Goal: Task Accomplishment & Management: Use online tool/utility

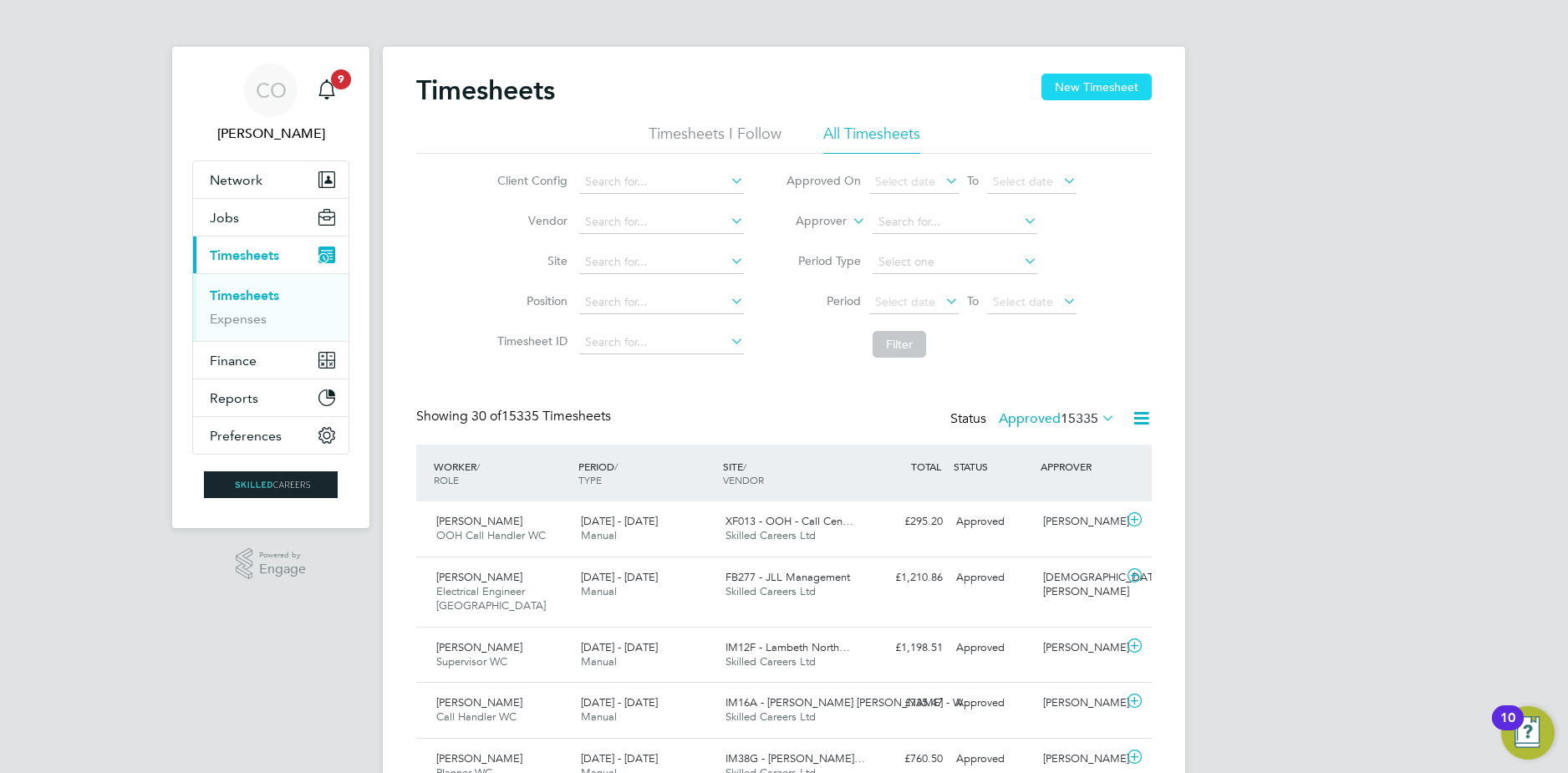
click at [1064, 94] on button "New Timesheet" at bounding box center [1096, 87] width 111 height 26
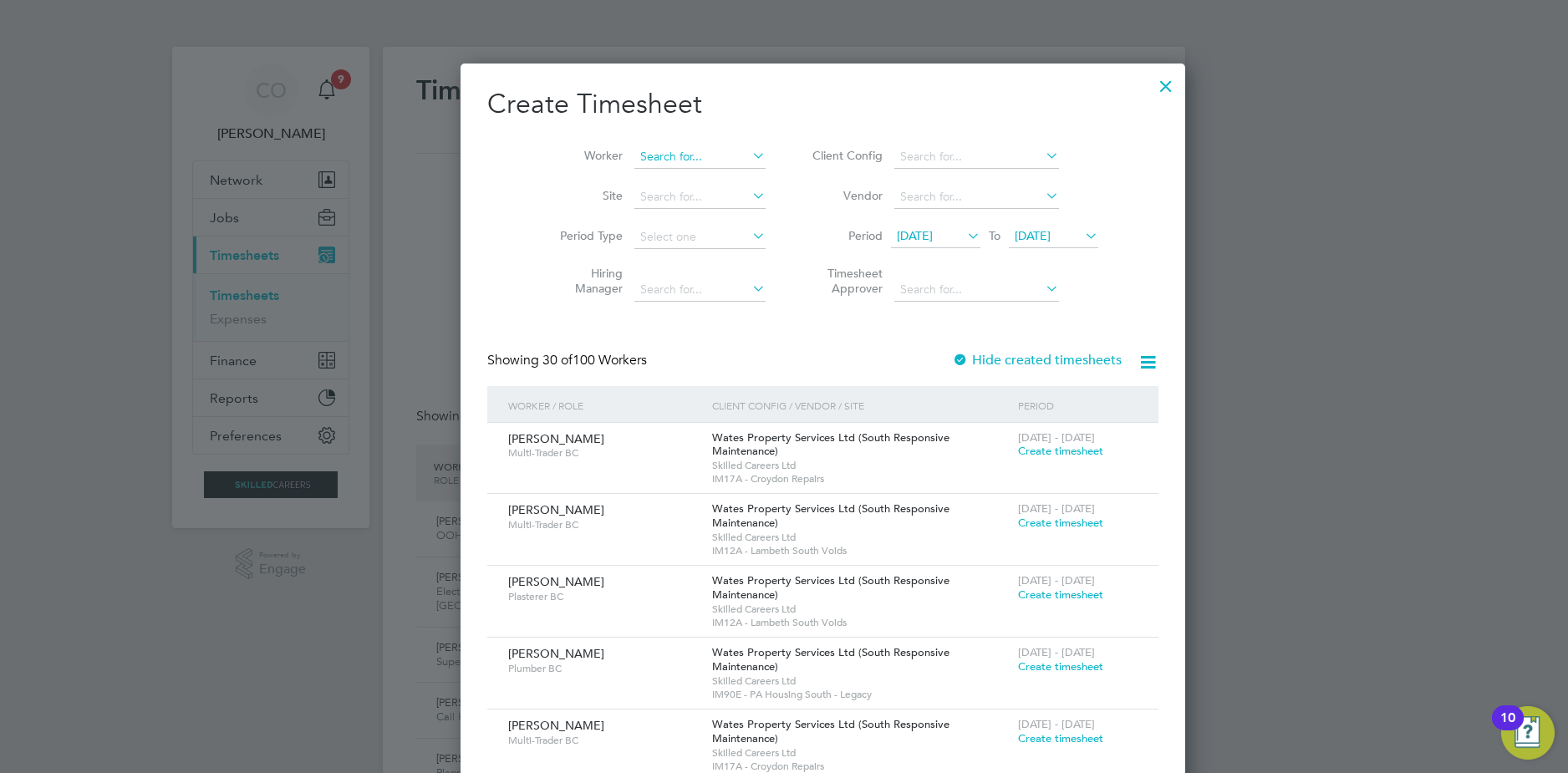
click at [703, 155] on input at bounding box center [700, 157] width 131 height 24
click at [620, 192] on li "[PERSON_NAME]" at bounding box center [669, 202] width 150 height 23
type input "[PERSON_NAME]"
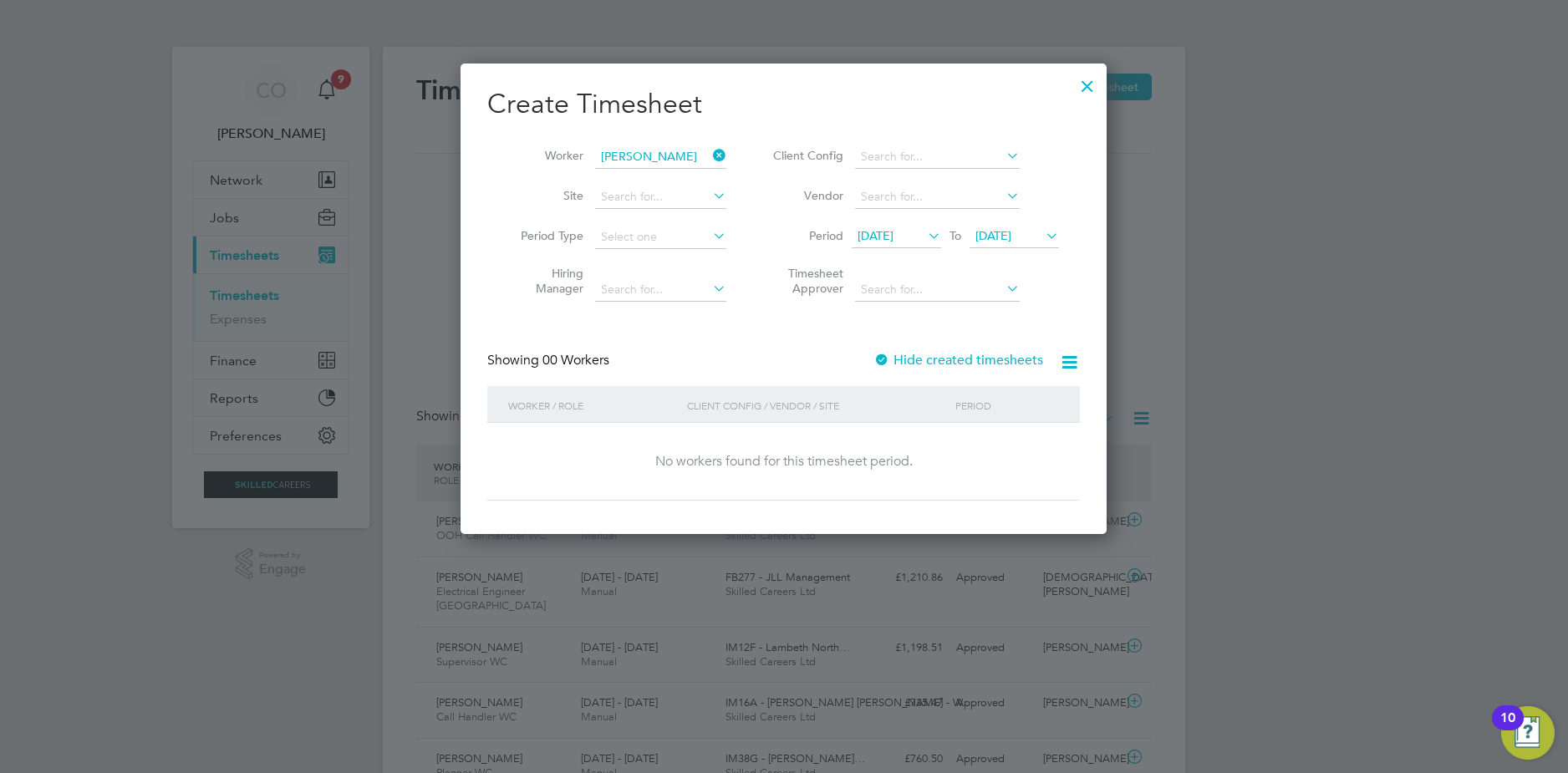
click at [906, 360] on label "Hide created timesheets" at bounding box center [959, 360] width 170 height 17
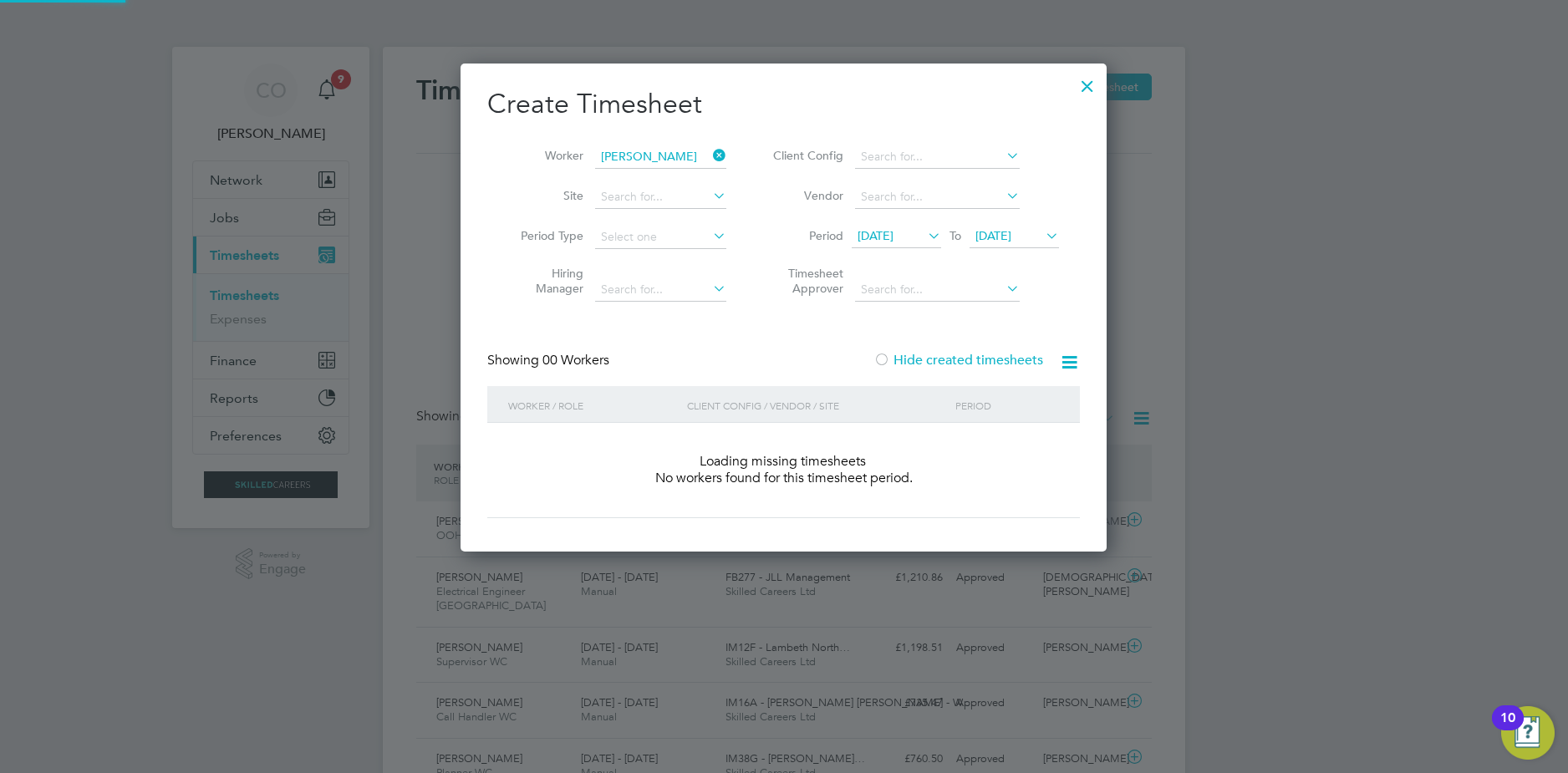
click at [895, 355] on label "Hide created timesheets" at bounding box center [959, 360] width 170 height 17
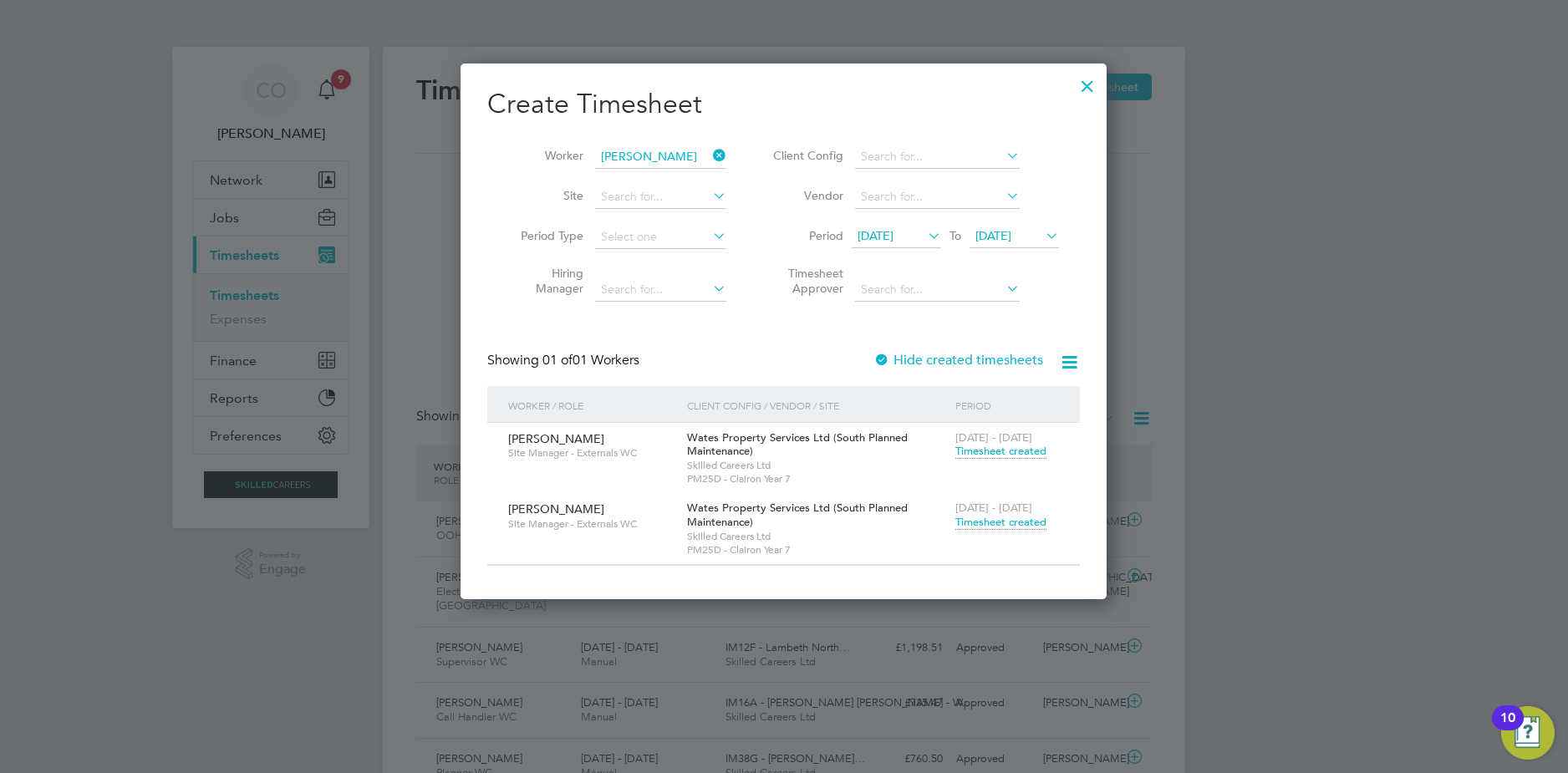
click at [991, 450] on span "Timesheet created" at bounding box center [1000, 452] width 91 height 15
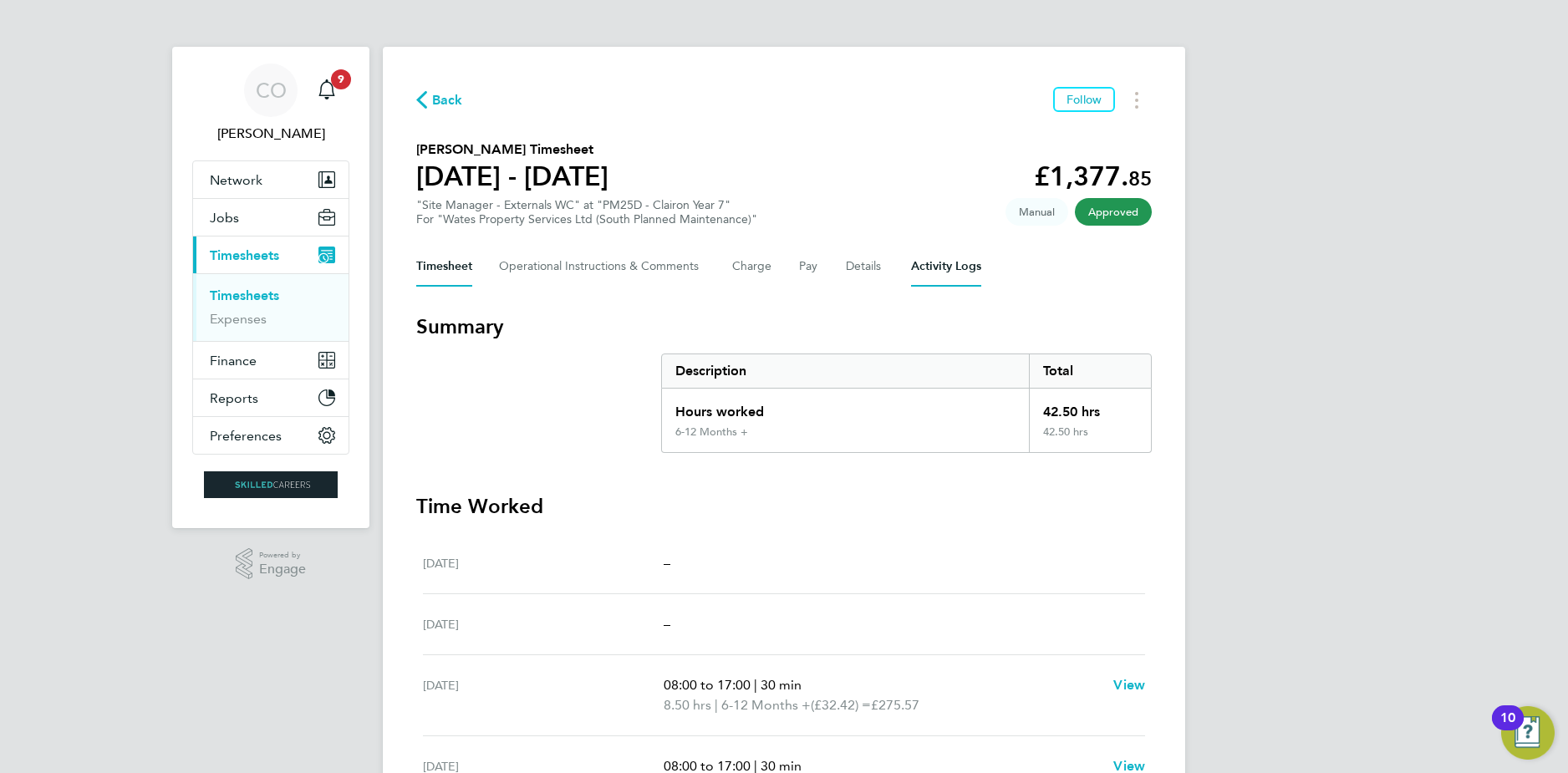
click at [948, 261] on Logs-tab "Activity Logs" at bounding box center [946, 266] width 70 height 40
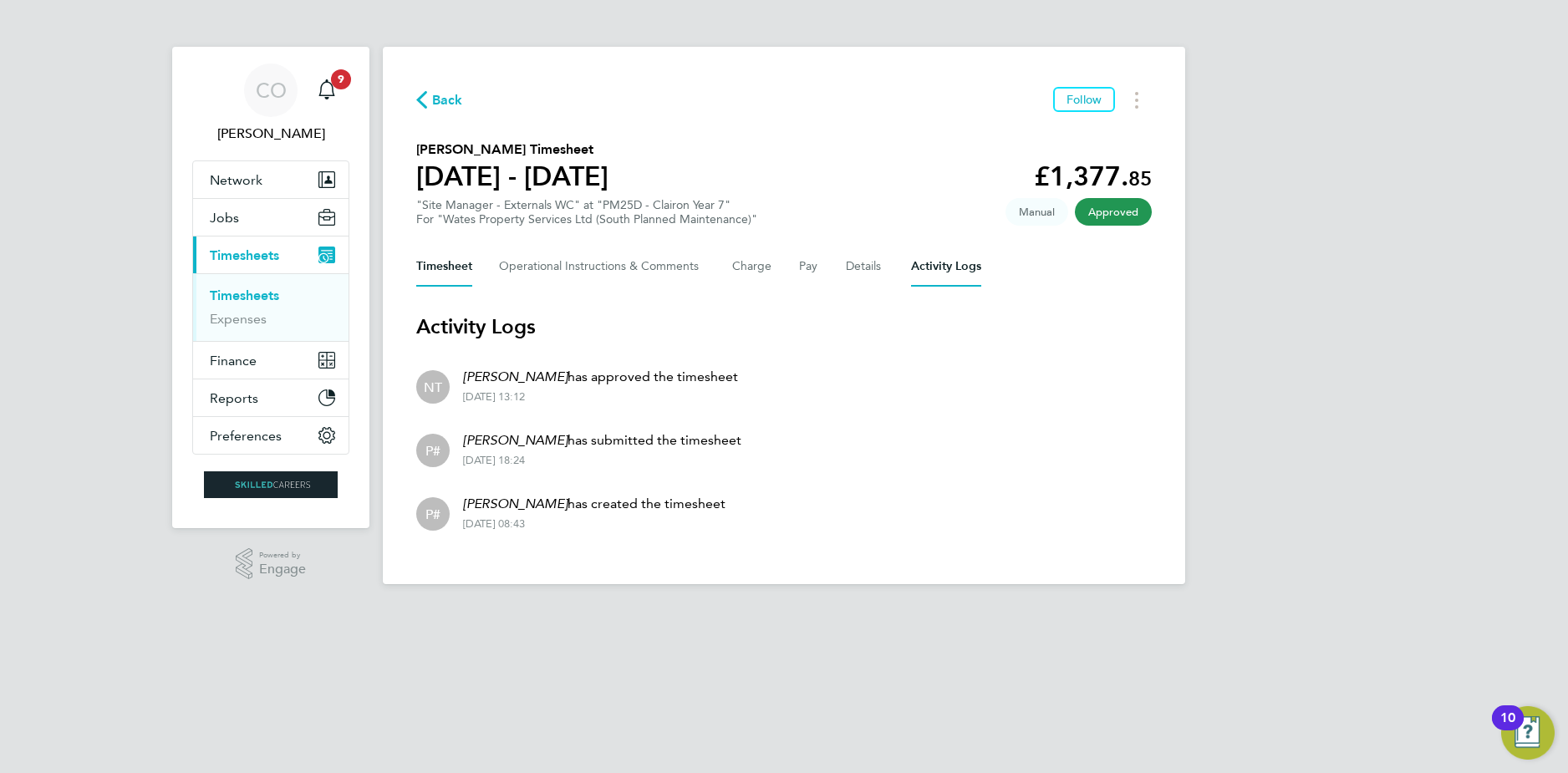
click at [447, 276] on button "Timesheet" at bounding box center [444, 266] width 56 height 40
